Goal: Task Accomplishment & Management: Use online tool/utility

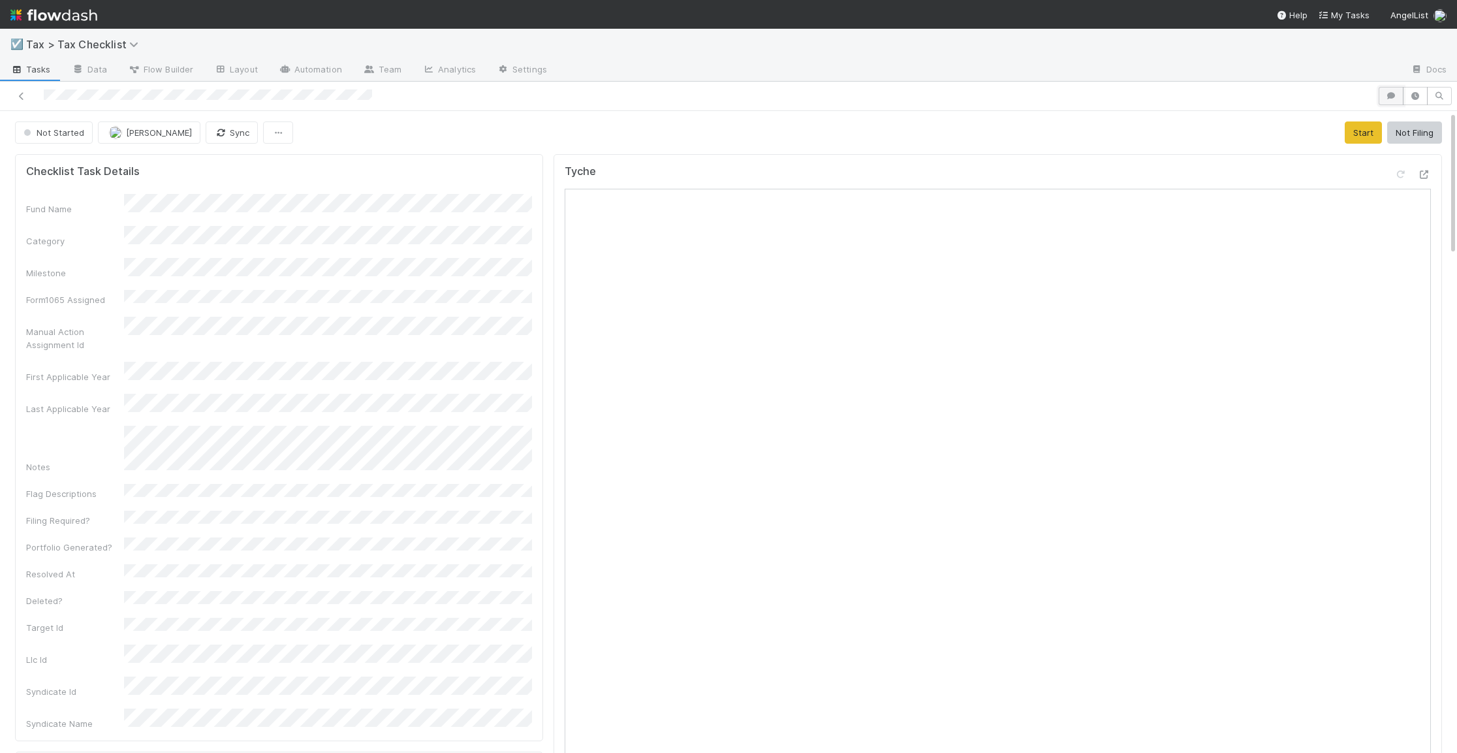
click at [986, 94] on icon "button" at bounding box center [1391, 96] width 13 height 8
click at [986, 169] on div "Add a comment..." at bounding box center [1279, 161] width 355 height 34
click at [986, 162] on span "Add a comment..." at bounding box center [1160, 161] width 71 height 10
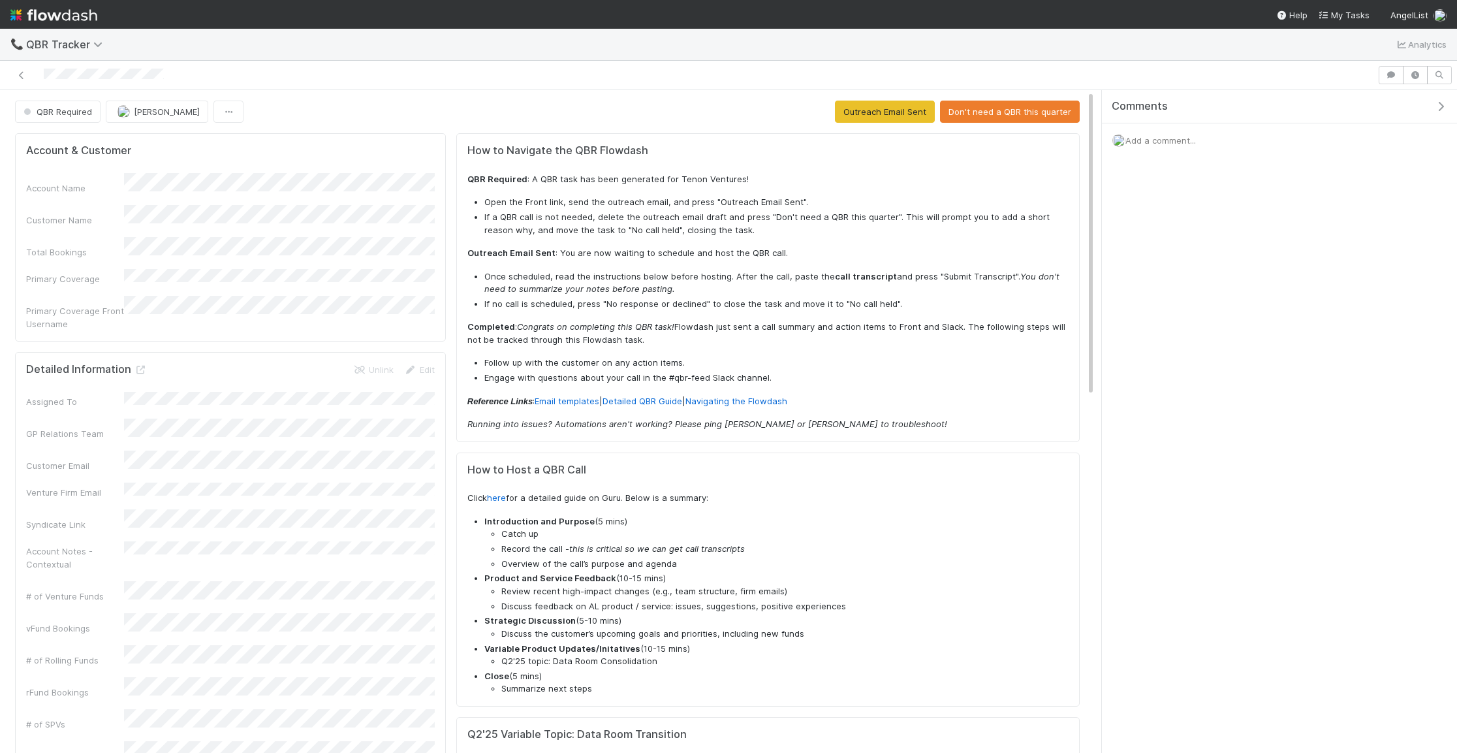
click at [1323, 194] on div "Comments Add a comment..." at bounding box center [1279, 156] width 355 height 133
click at [136, 366] on icon at bounding box center [140, 370] width 13 height 8
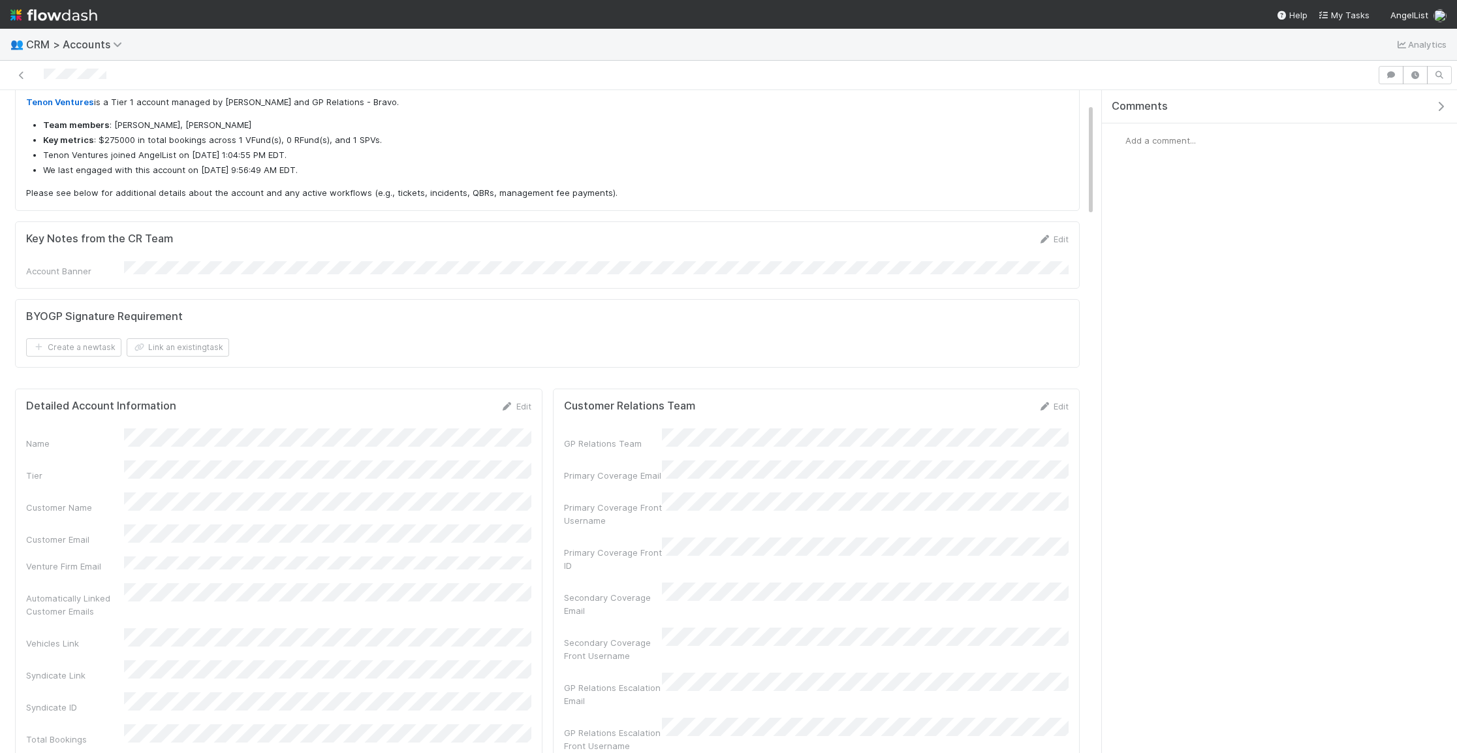
scroll to position [76, 0]
click at [1056, 406] on link "Edit" at bounding box center [1053, 407] width 31 height 10
click at [994, 415] on button "Save" at bounding box center [998, 412] width 37 height 22
